Goal: Navigation & Orientation: Find specific page/section

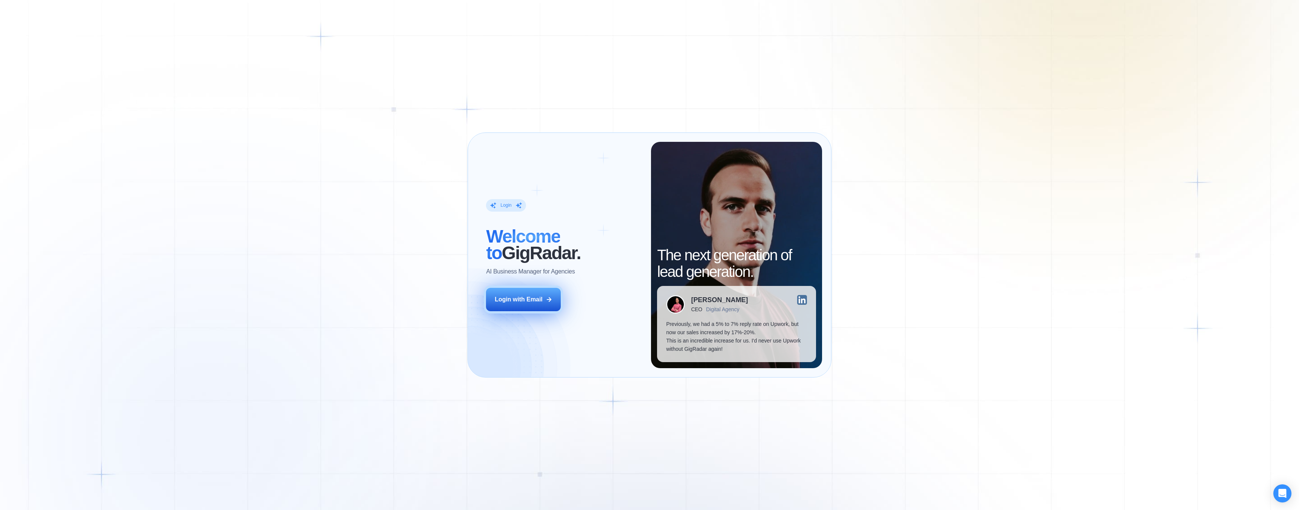
click at [539, 305] on button "Login with Email" at bounding box center [523, 299] width 75 height 23
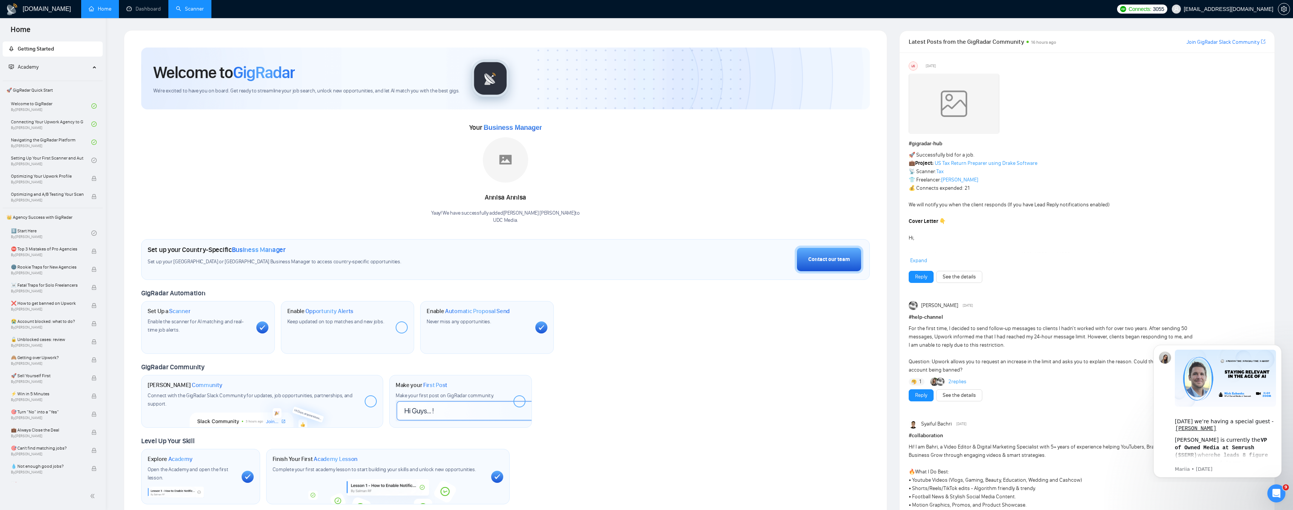
click at [179, 12] on link "Scanner" at bounding box center [190, 9] width 28 height 6
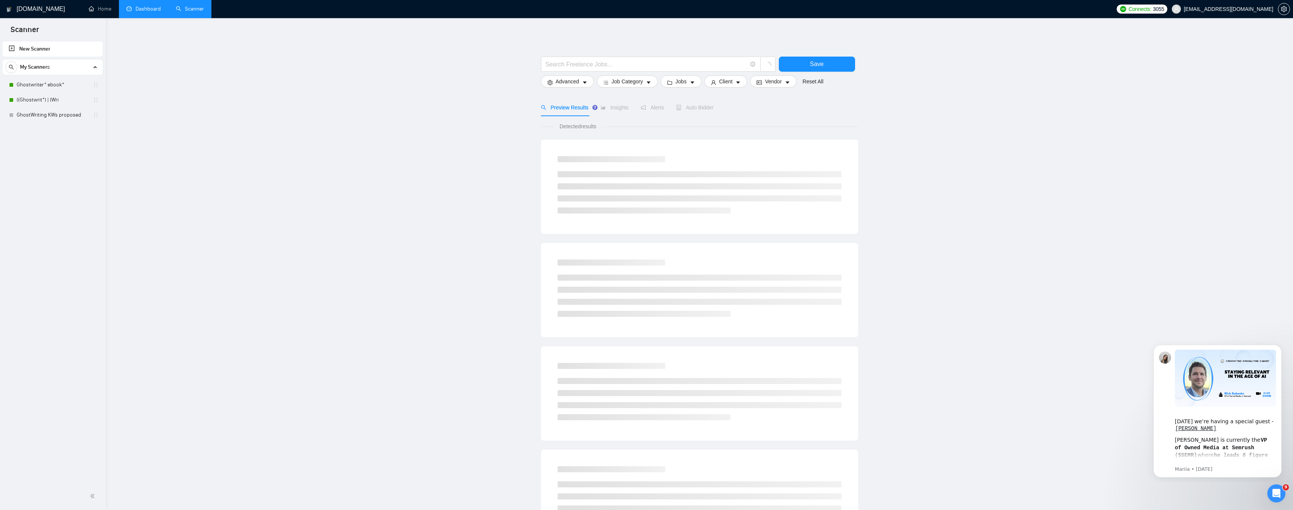
click at [142, 8] on link "Dashboard" at bounding box center [143, 9] width 34 height 6
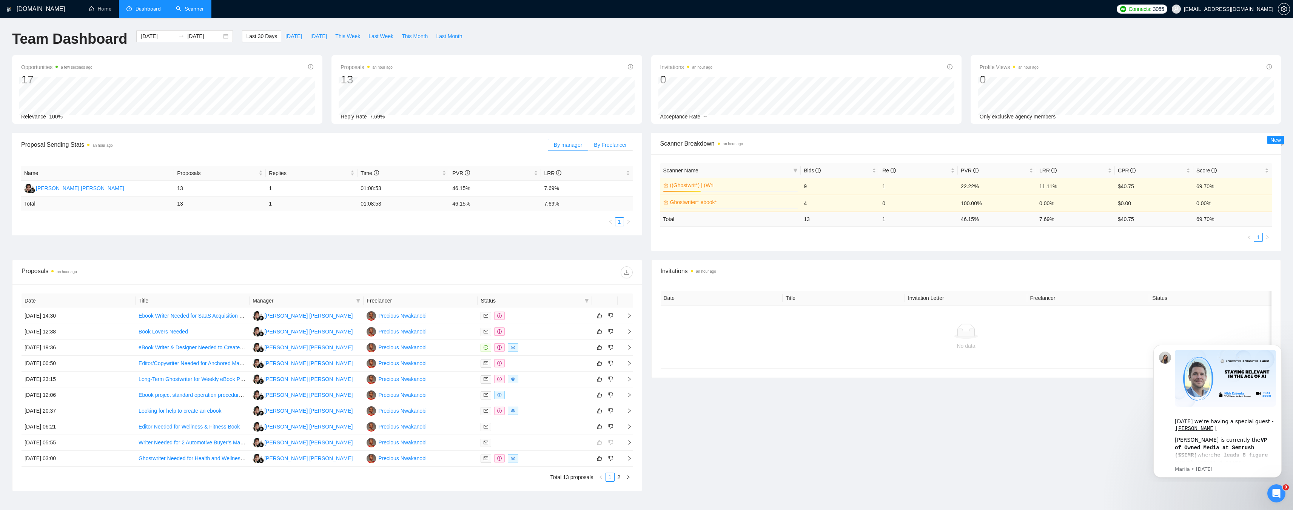
click at [602, 144] on span "By Freelancer" at bounding box center [610, 145] width 33 height 6
click at [588, 147] on input "By Freelancer" at bounding box center [588, 147] width 0 height 0
click at [569, 146] on span "By manager" at bounding box center [568, 145] width 28 height 6
click at [548, 147] on input "By manager" at bounding box center [548, 147] width 0 height 0
click at [616, 142] on span "By Freelancer" at bounding box center [610, 145] width 33 height 6
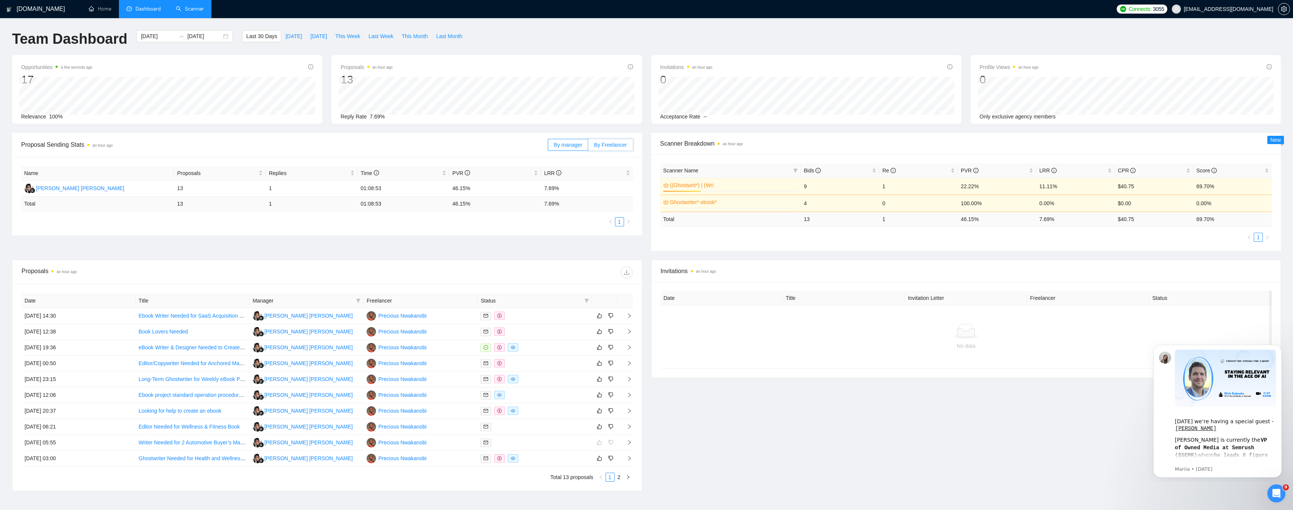
click at [588, 147] on input "By Freelancer" at bounding box center [588, 147] width 0 height 0
click at [577, 145] on span "By manager" at bounding box center [568, 145] width 28 height 6
click at [548, 147] on input "By manager" at bounding box center [548, 147] width 0 height 0
click at [609, 145] on span "By Freelancer" at bounding box center [610, 145] width 33 height 6
click at [588, 147] on input "By Freelancer" at bounding box center [588, 147] width 0 height 0
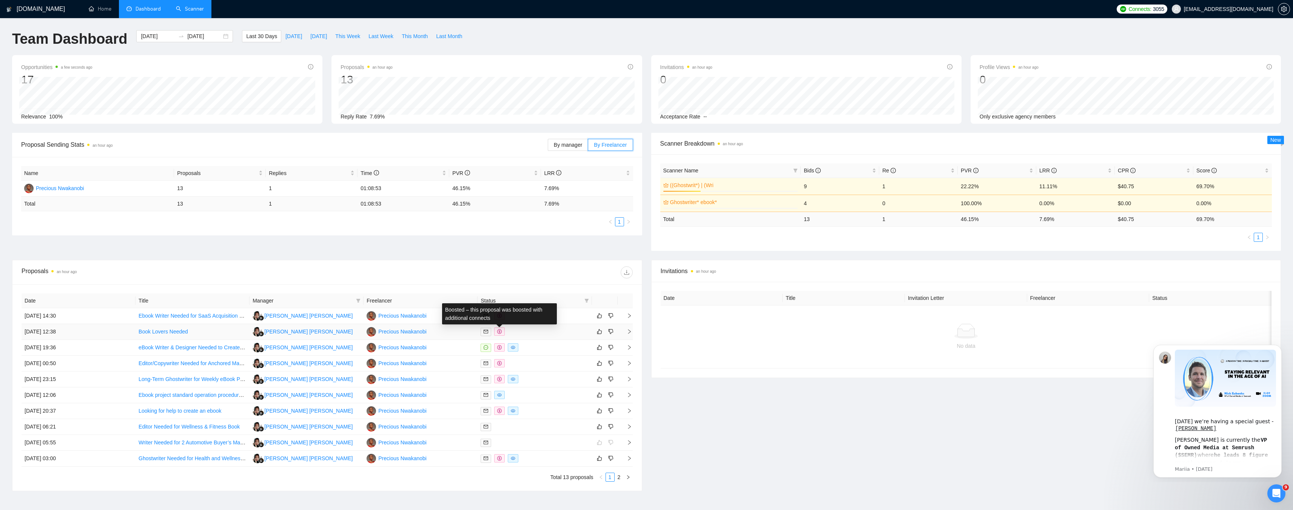
scroll to position [48, 0]
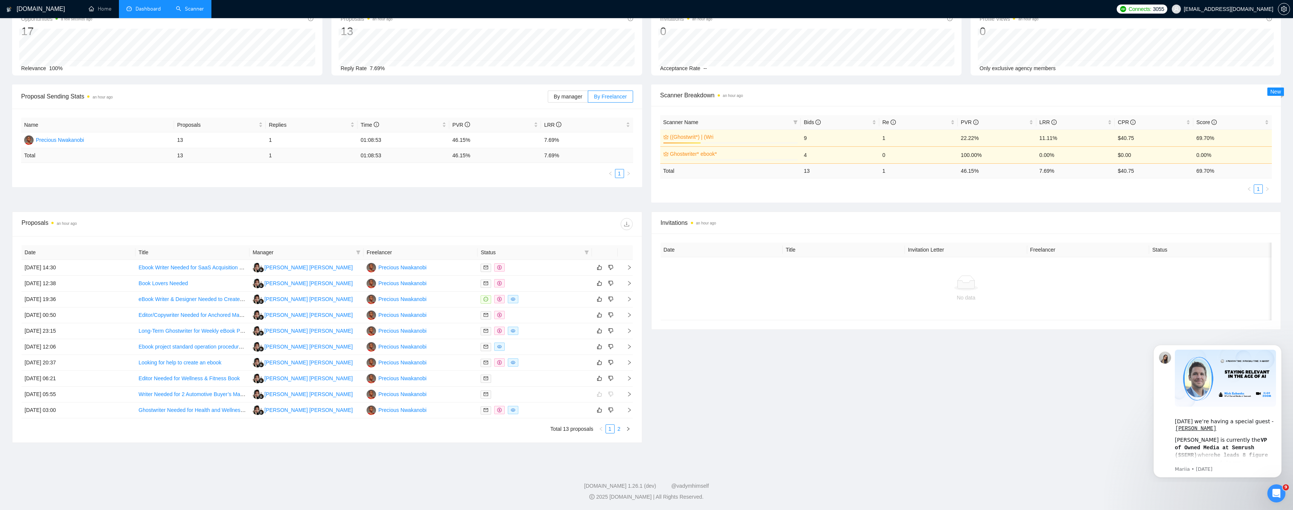
click at [619, 429] on link "2" at bounding box center [619, 429] width 8 height 8
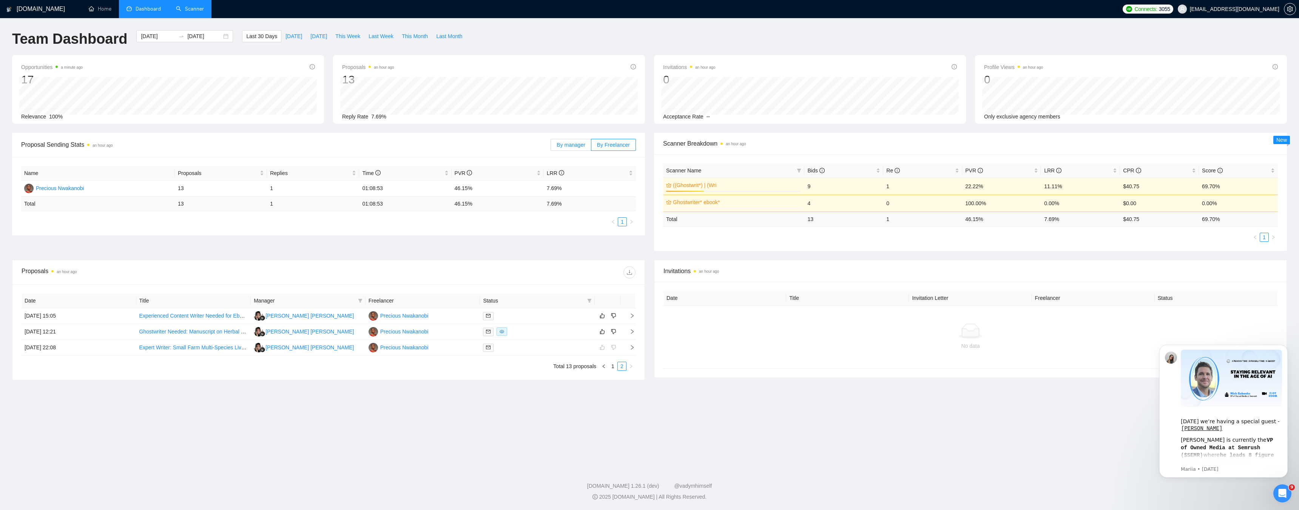
click at [572, 147] on span "By manager" at bounding box center [570, 145] width 28 height 6
click at [551, 147] on input "By manager" at bounding box center [551, 147] width 0 height 0
click at [603, 142] on span "By Freelancer" at bounding box center [613, 145] width 33 height 6
click at [591, 147] on input "By Freelancer" at bounding box center [591, 147] width 0 height 0
click at [567, 148] on label "By manager" at bounding box center [570, 145] width 40 height 12
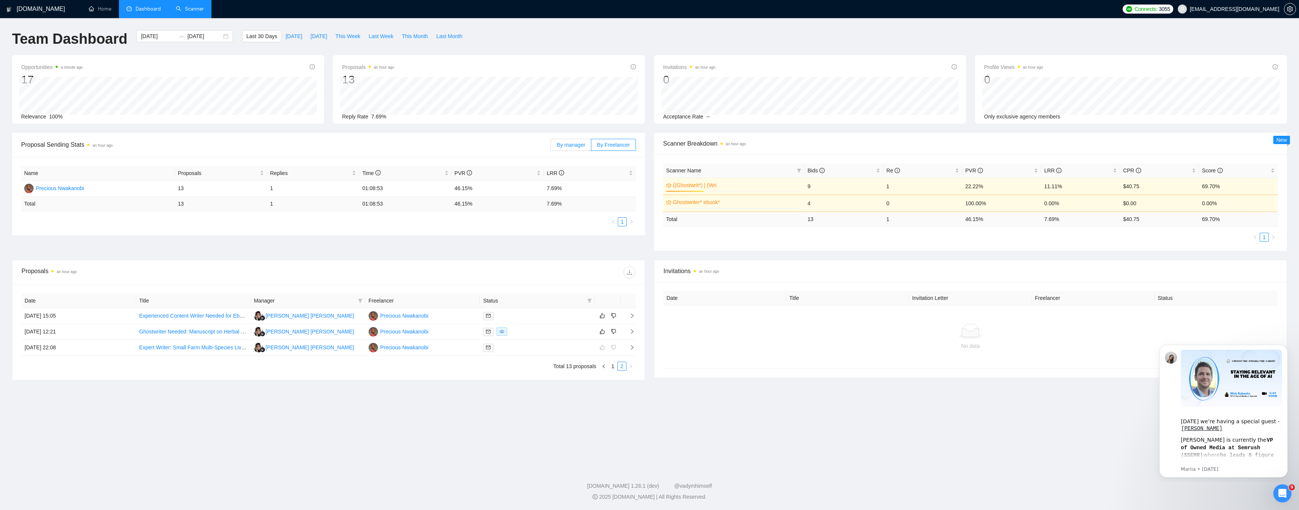
click at [551, 147] on input "By manager" at bounding box center [551, 147] width 0 height 0
